Goal: Complete application form: Complete application form

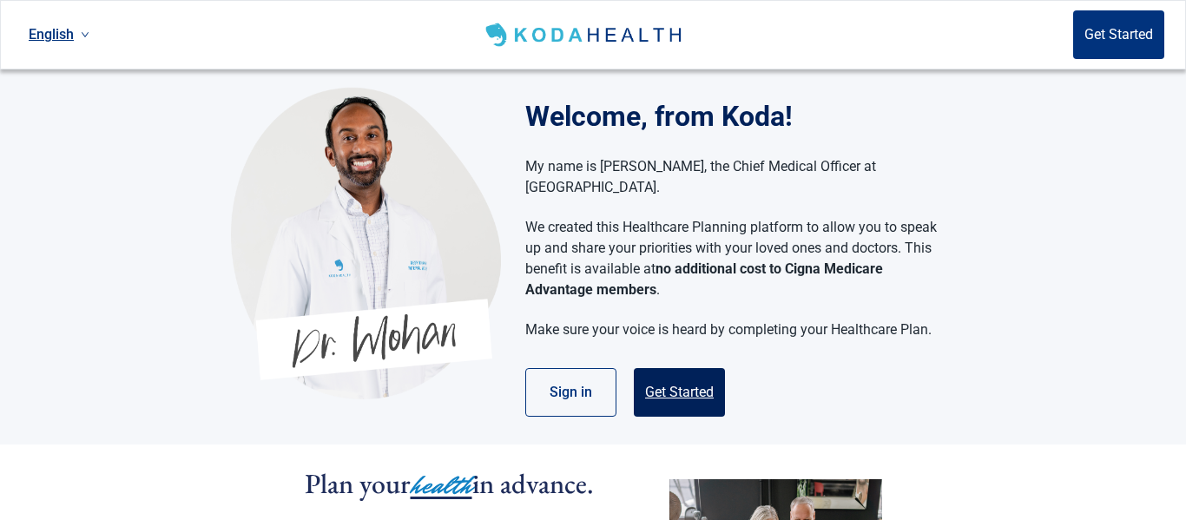
click at [692, 380] on button "Get Started" at bounding box center [679, 392] width 91 height 49
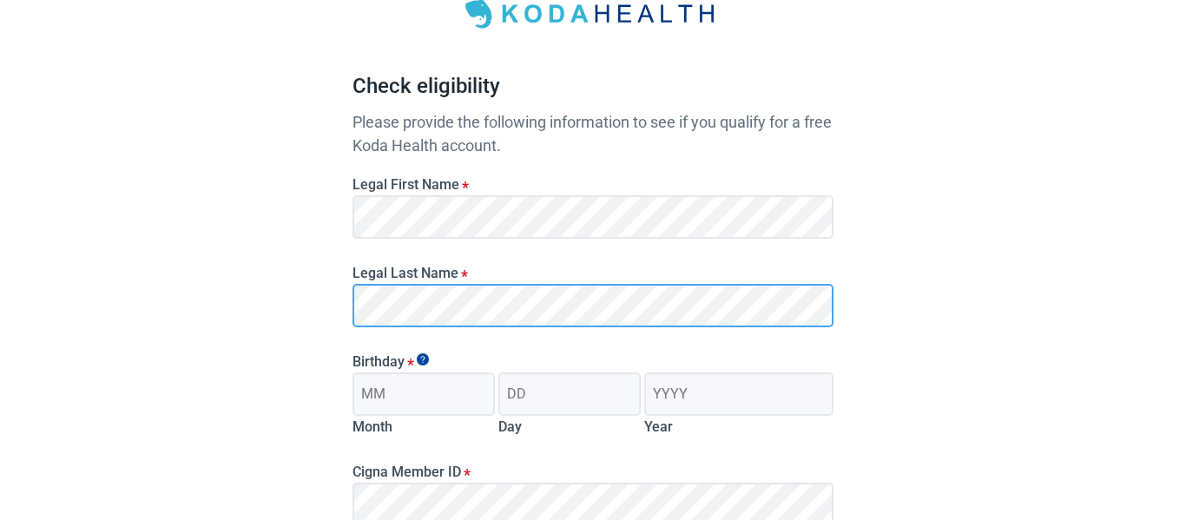
scroll to position [110, 0]
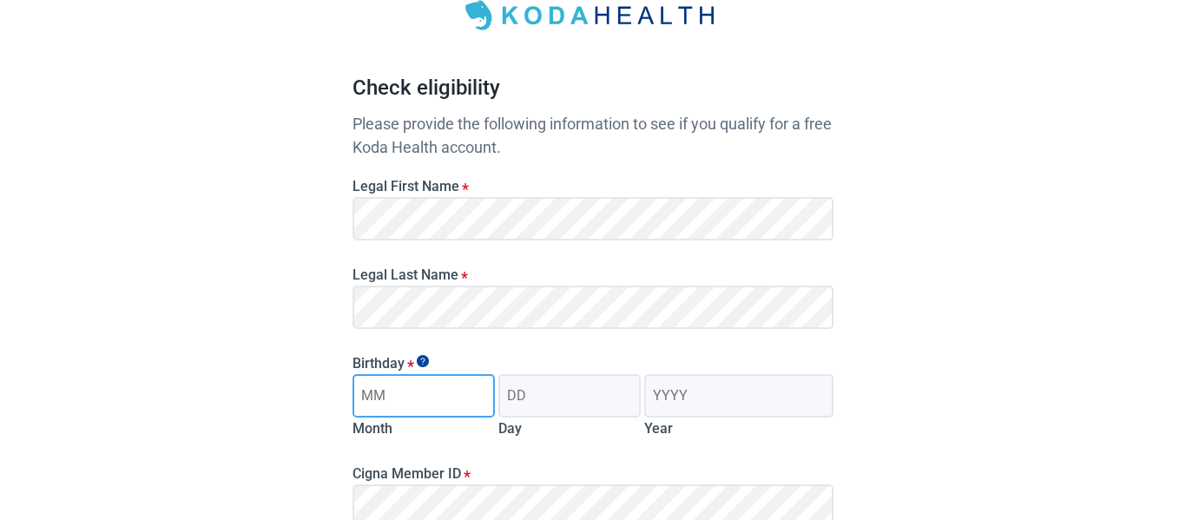
click at [451, 392] on input "Month" at bounding box center [423, 395] width 142 height 43
type input "09"
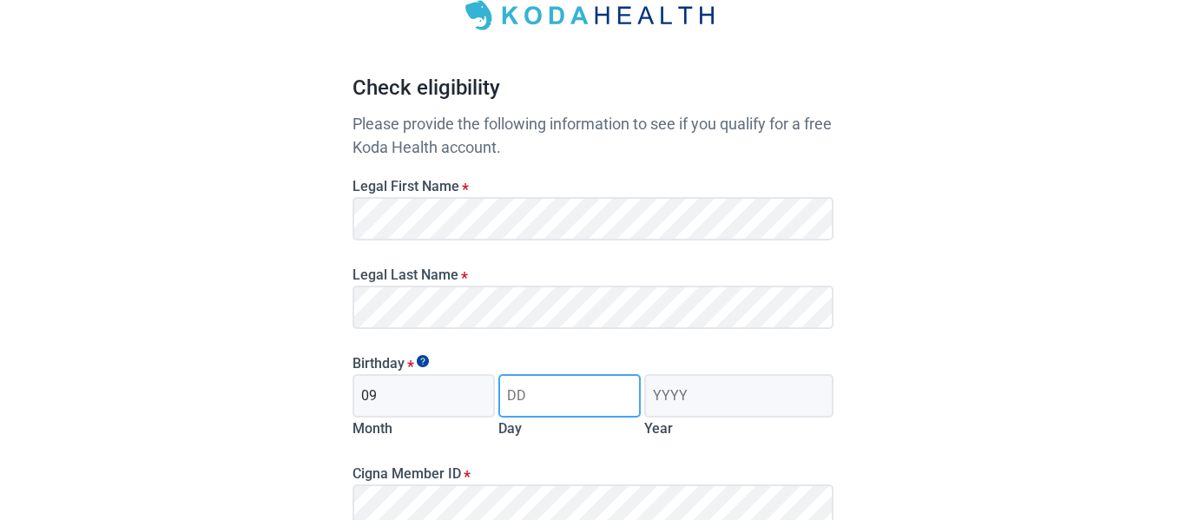
click at [579, 392] on input "Day" at bounding box center [569, 395] width 142 height 43
type input "18"
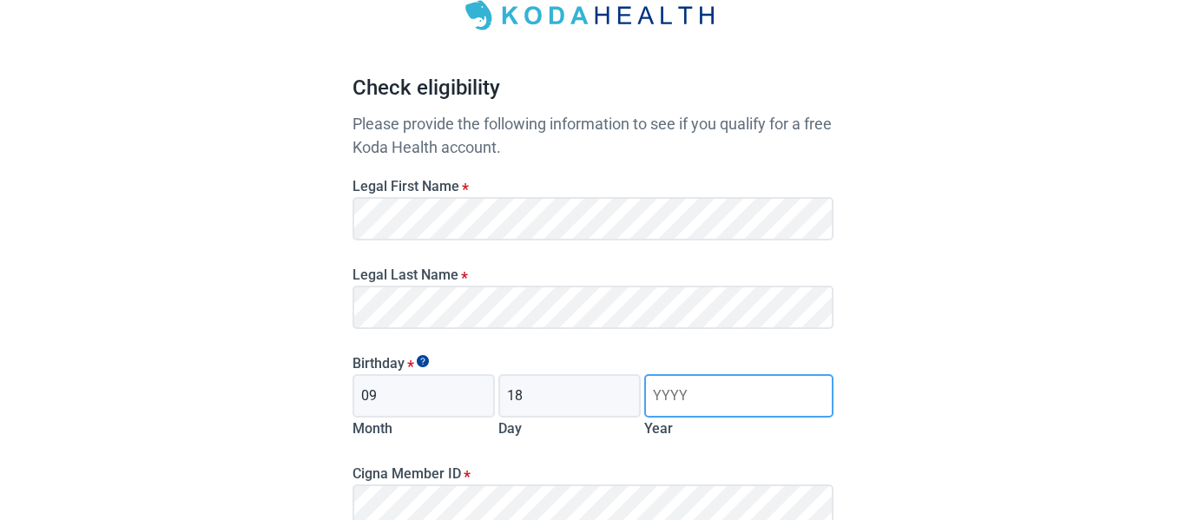
click at [727, 397] on input "Year" at bounding box center [738, 395] width 189 height 43
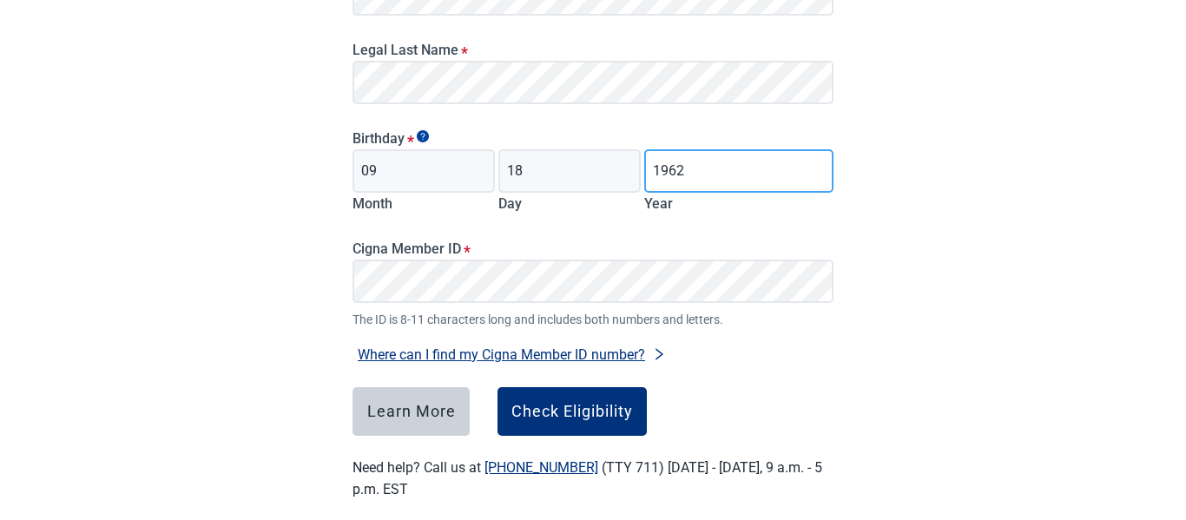
scroll to position [357, 0]
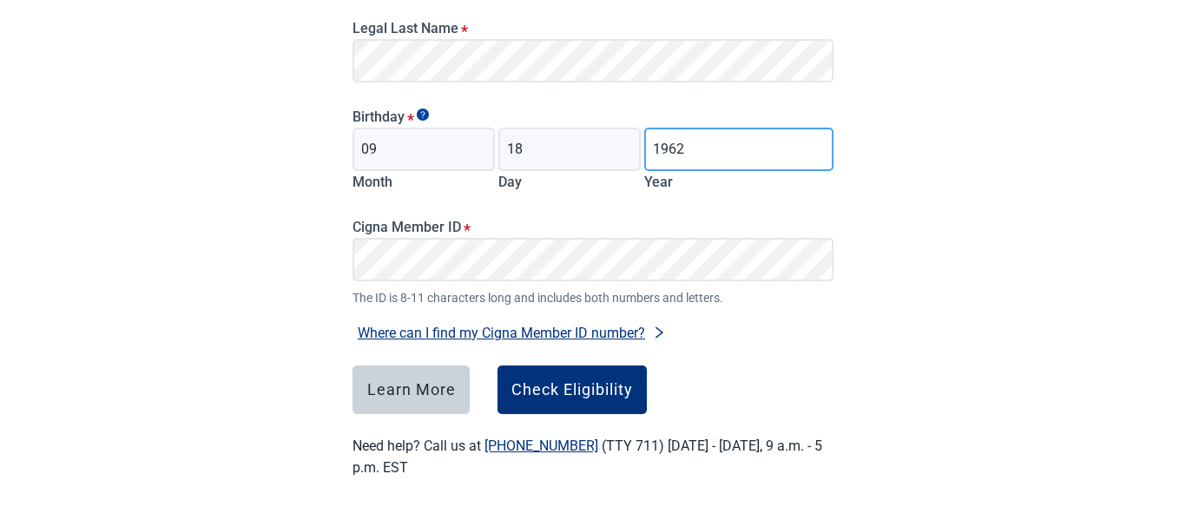
type input "1962"
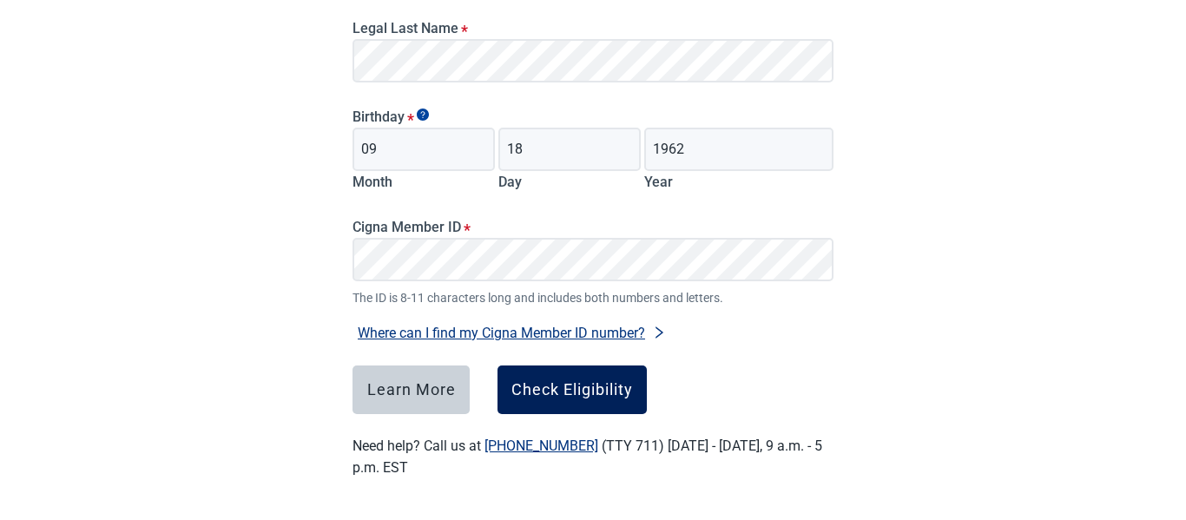
click at [579, 382] on div "Check Eligibility" at bounding box center [572, 389] width 122 height 17
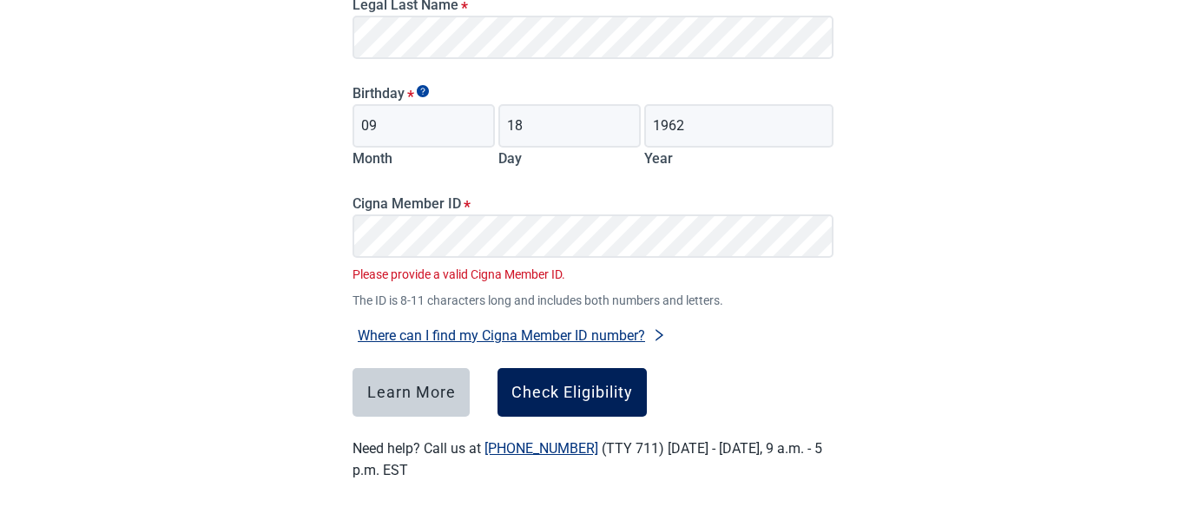
scroll to position [383, 0]
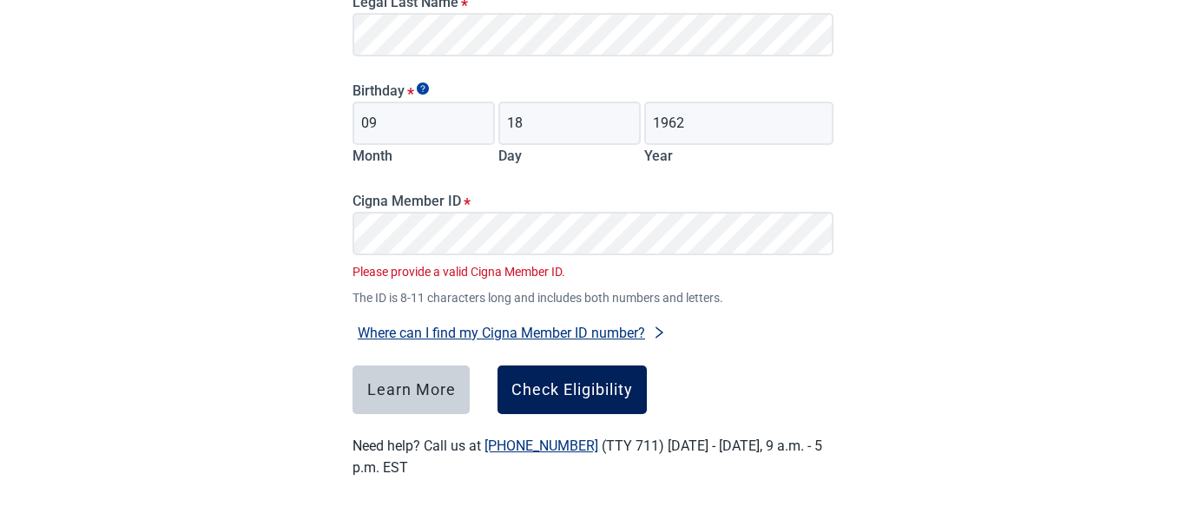
click at [579, 384] on div "Check Eligibility" at bounding box center [572, 389] width 122 height 17
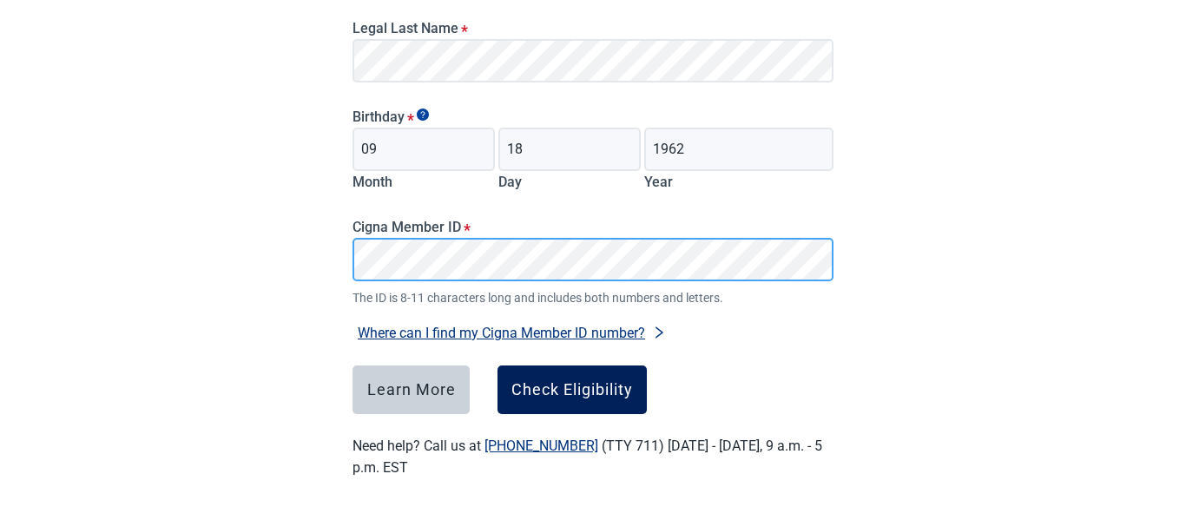
scroll to position [357, 0]
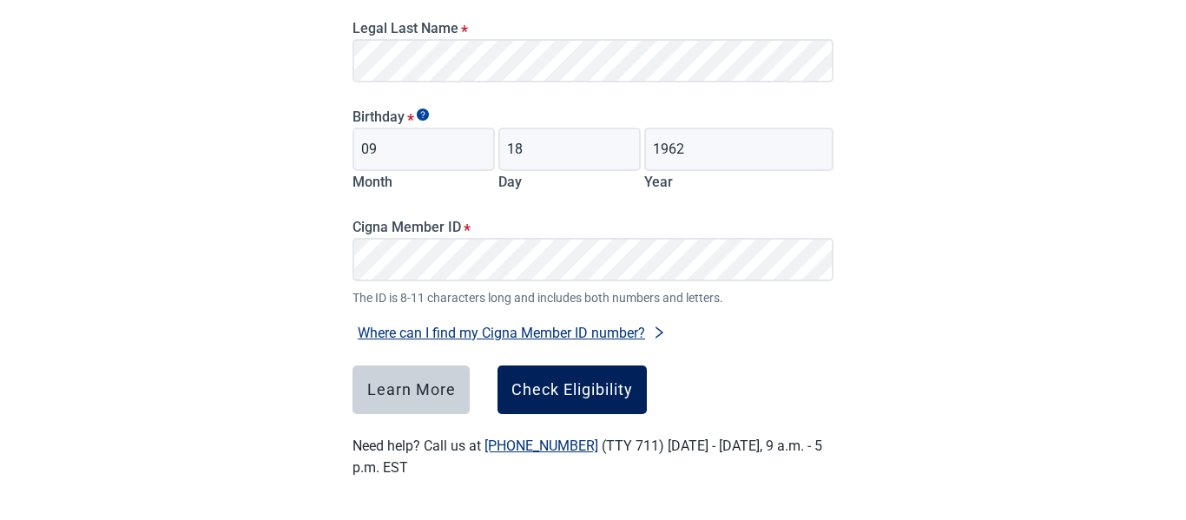
click at [602, 401] on button "Check Eligibility" at bounding box center [571, 389] width 149 height 49
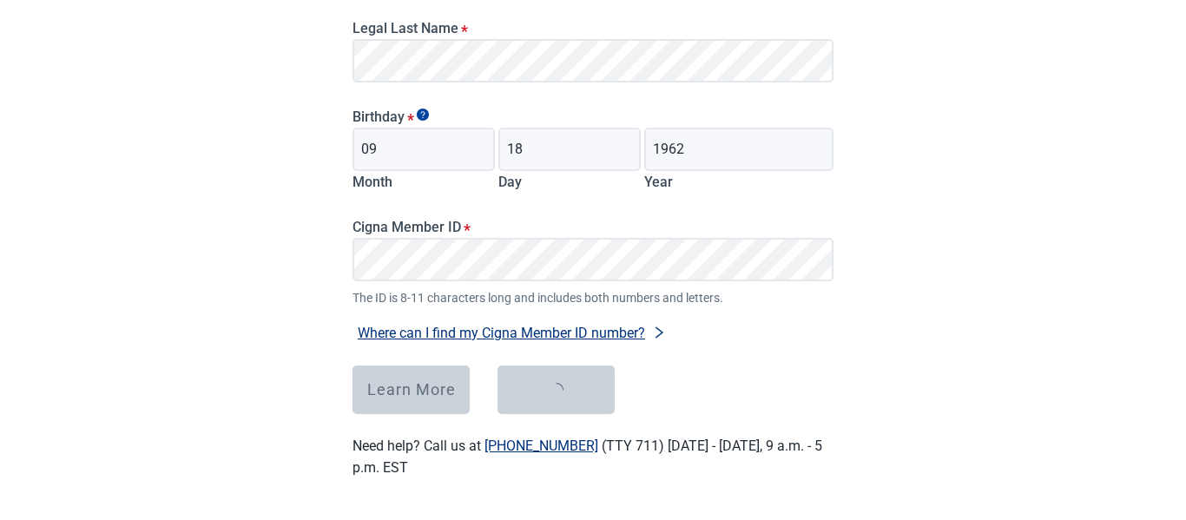
scroll to position [115, 0]
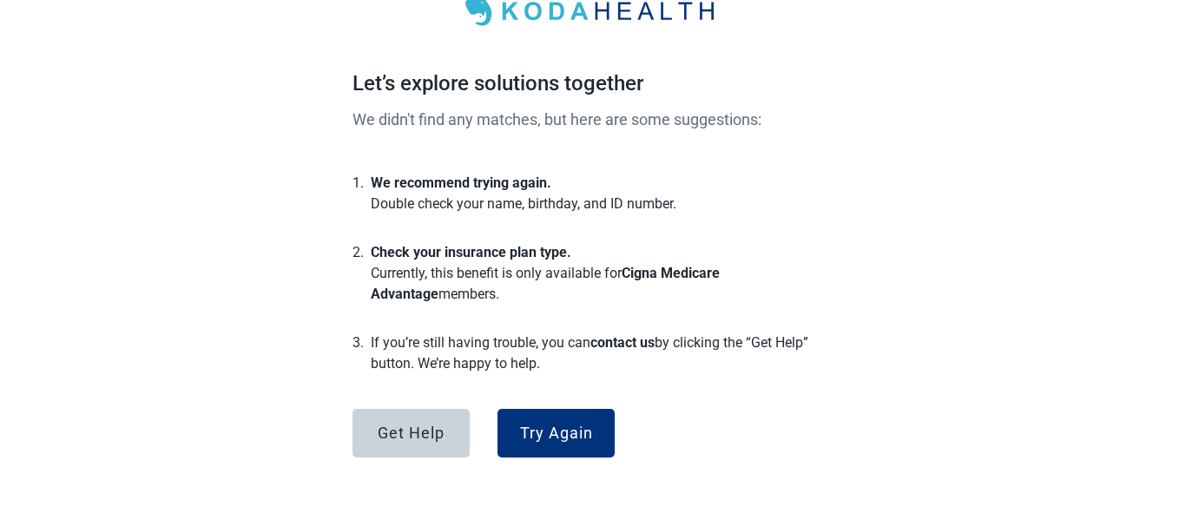
click at [720, 274] on p "Cigna Medicare Advantage" at bounding box center [545, 283] width 349 height 37
